Goal: Information Seeking & Learning: Learn about a topic

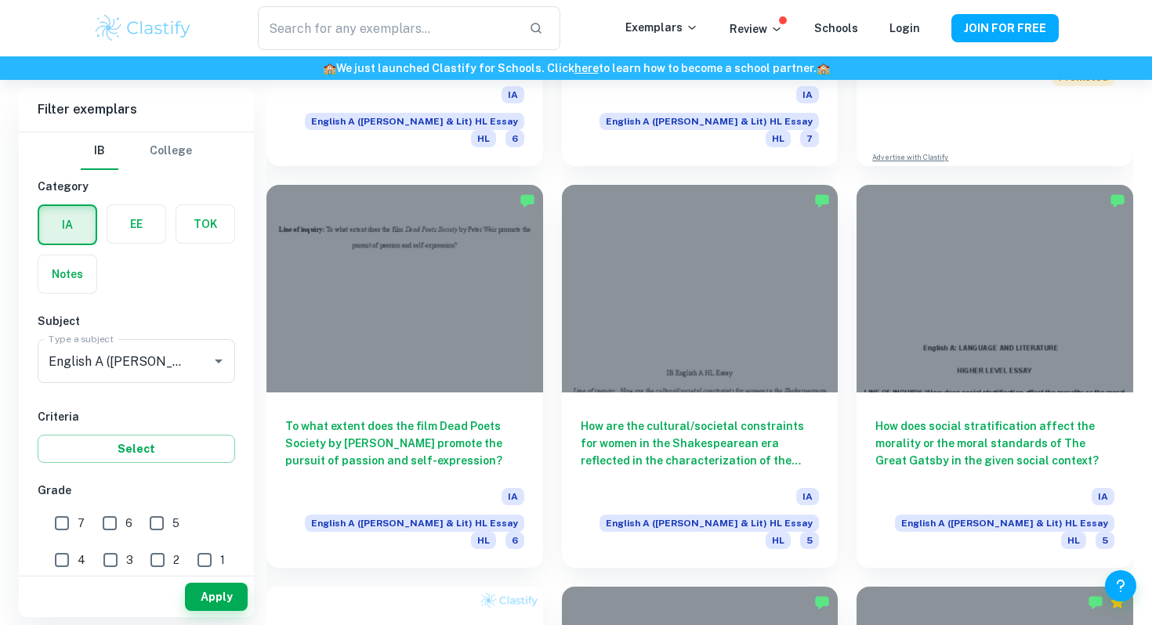
scroll to position [746, 0]
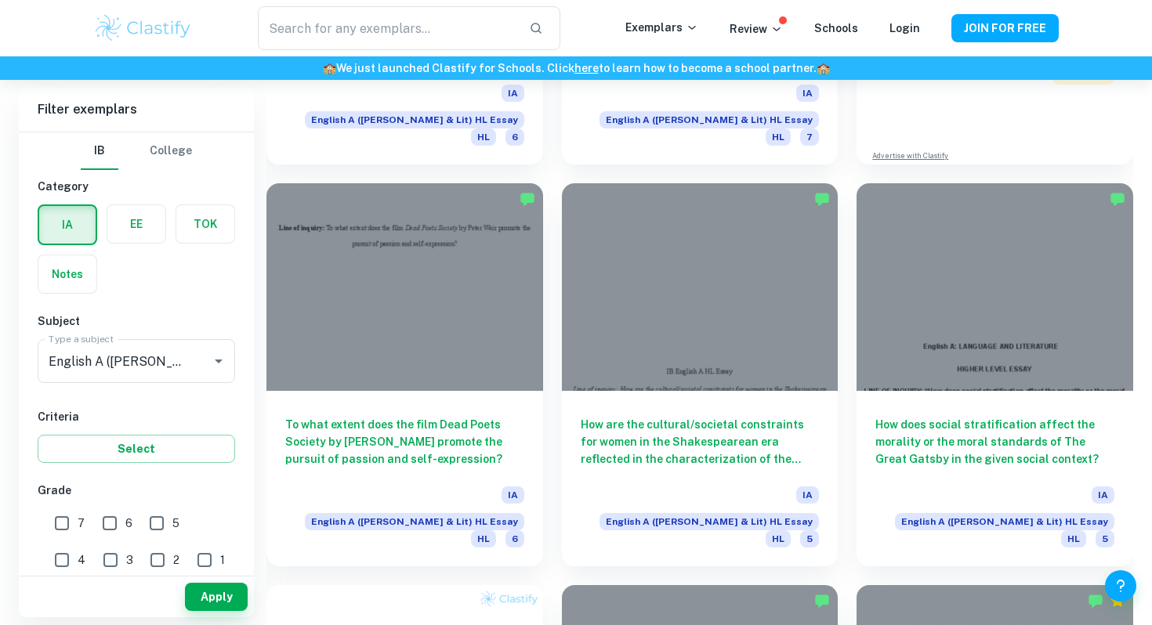
click at [67, 526] on input "7" at bounding box center [61, 523] width 31 height 31
checkbox input "true"
click at [112, 526] on input "6" at bounding box center [109, 523] width 31 height 31
checkbox input "true"
click at [210, 593] on button "Apply" at bounding box center [216, 597] width 63 height 28
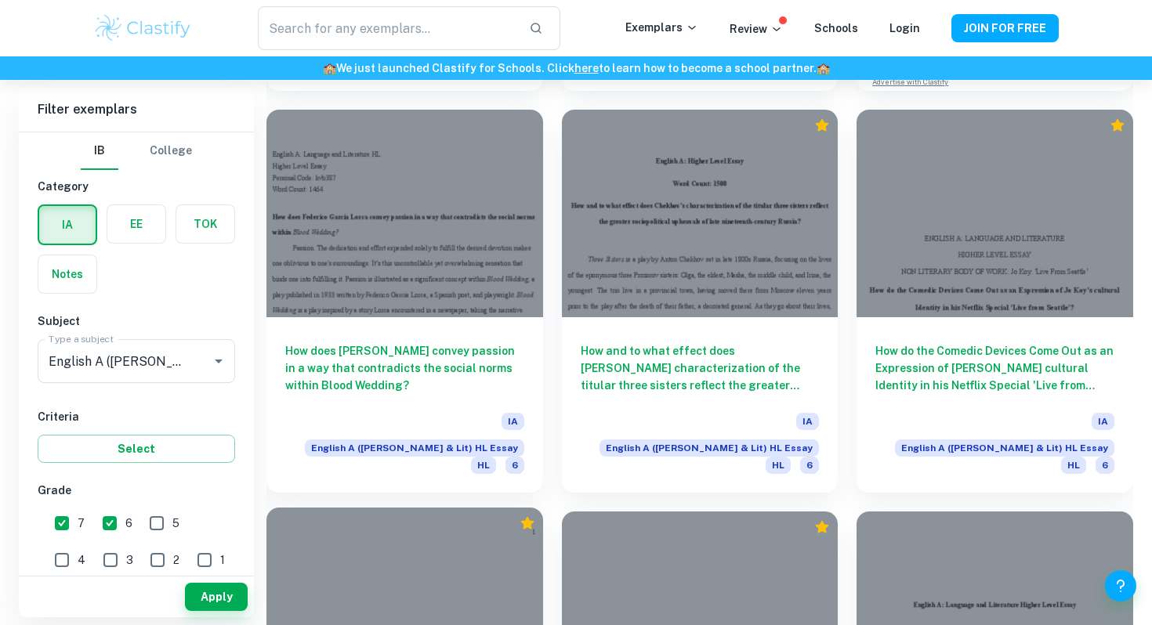
scroll to position [5676, 0]
